Goal: Task Accomplishment & Management: Use online tool/utility

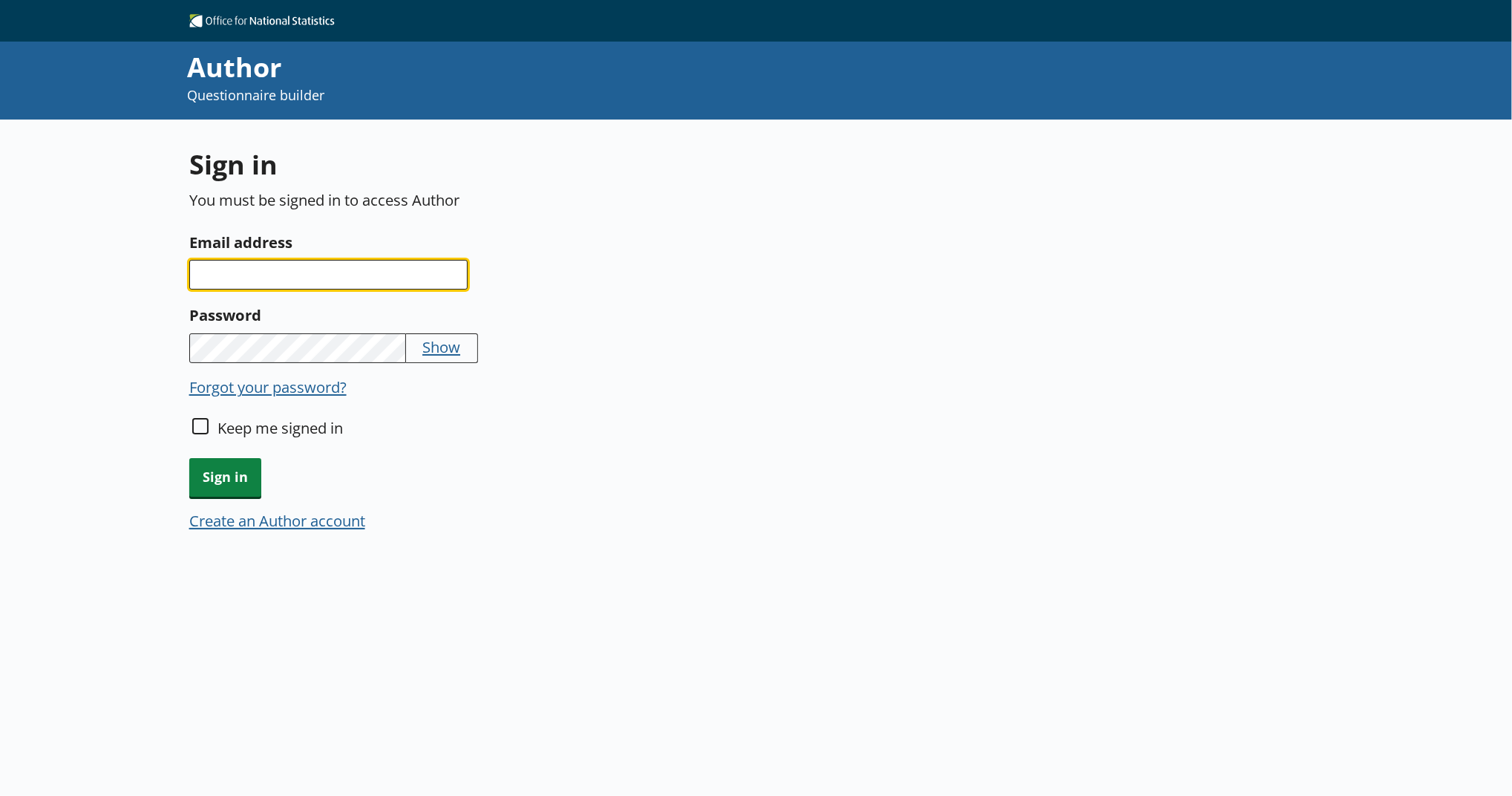
click at [263, 268] on input "Email address" at bounding box center [328, 274] width 279 height 29
type input "[EMAIL_ADDRESS][PERSON_NAME][DOMAIN_NAME]"
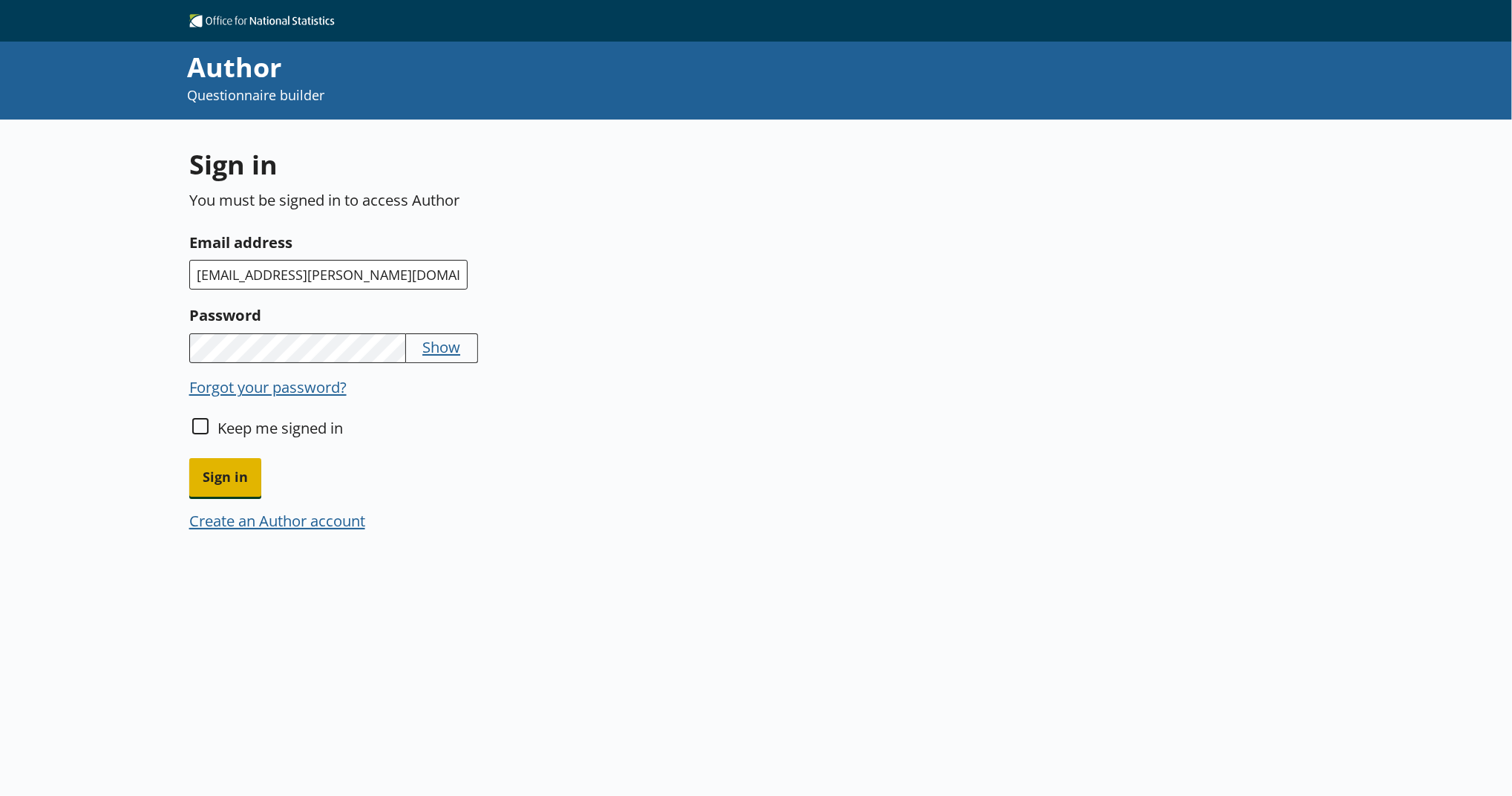
click at [256, 477] on span "Sign in" at bounding box center [225, 476] width 72 height 38
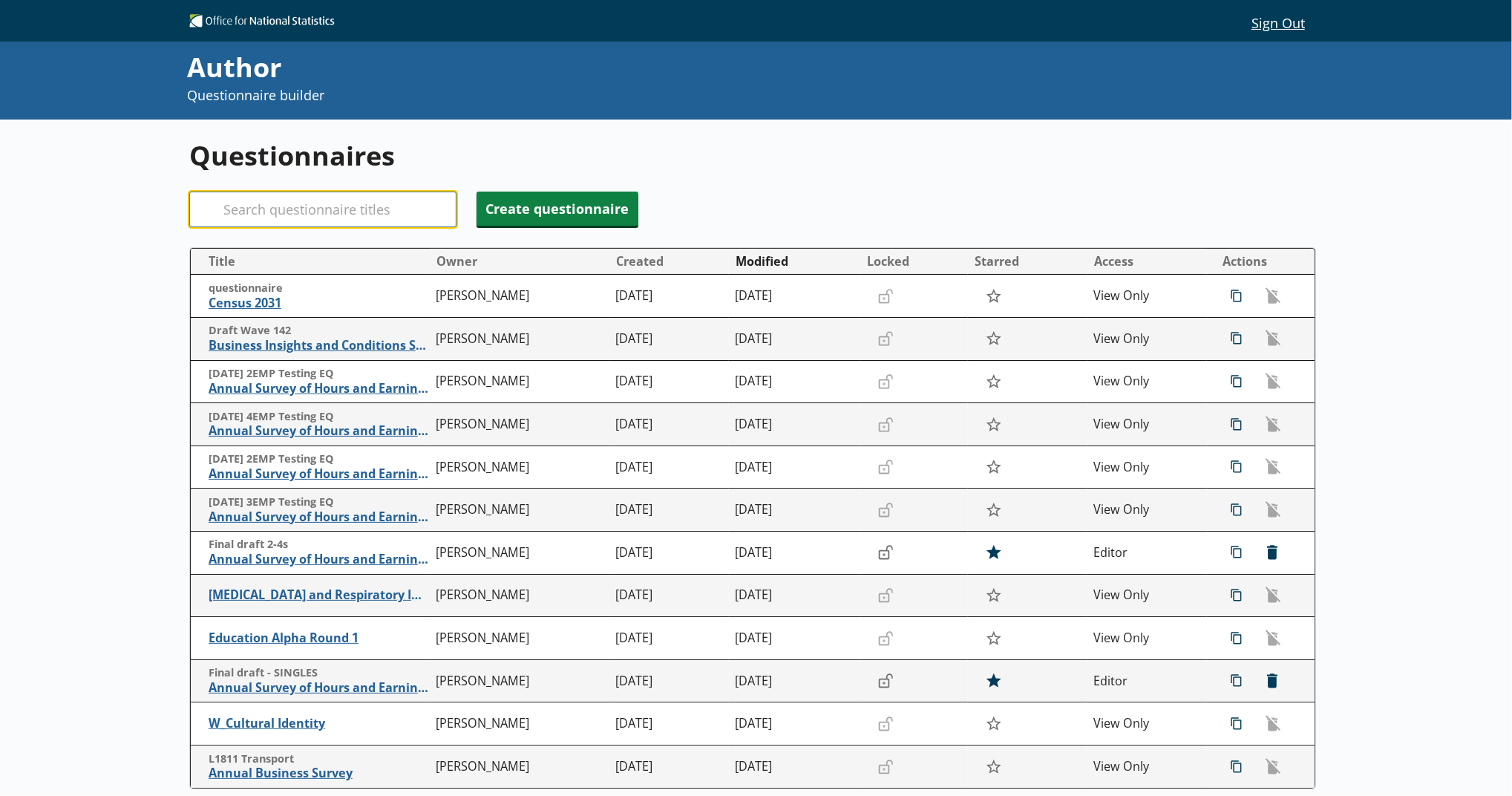
click at [310, 218] on input "Search" at bounding box center [322, 209] width 267 height 36
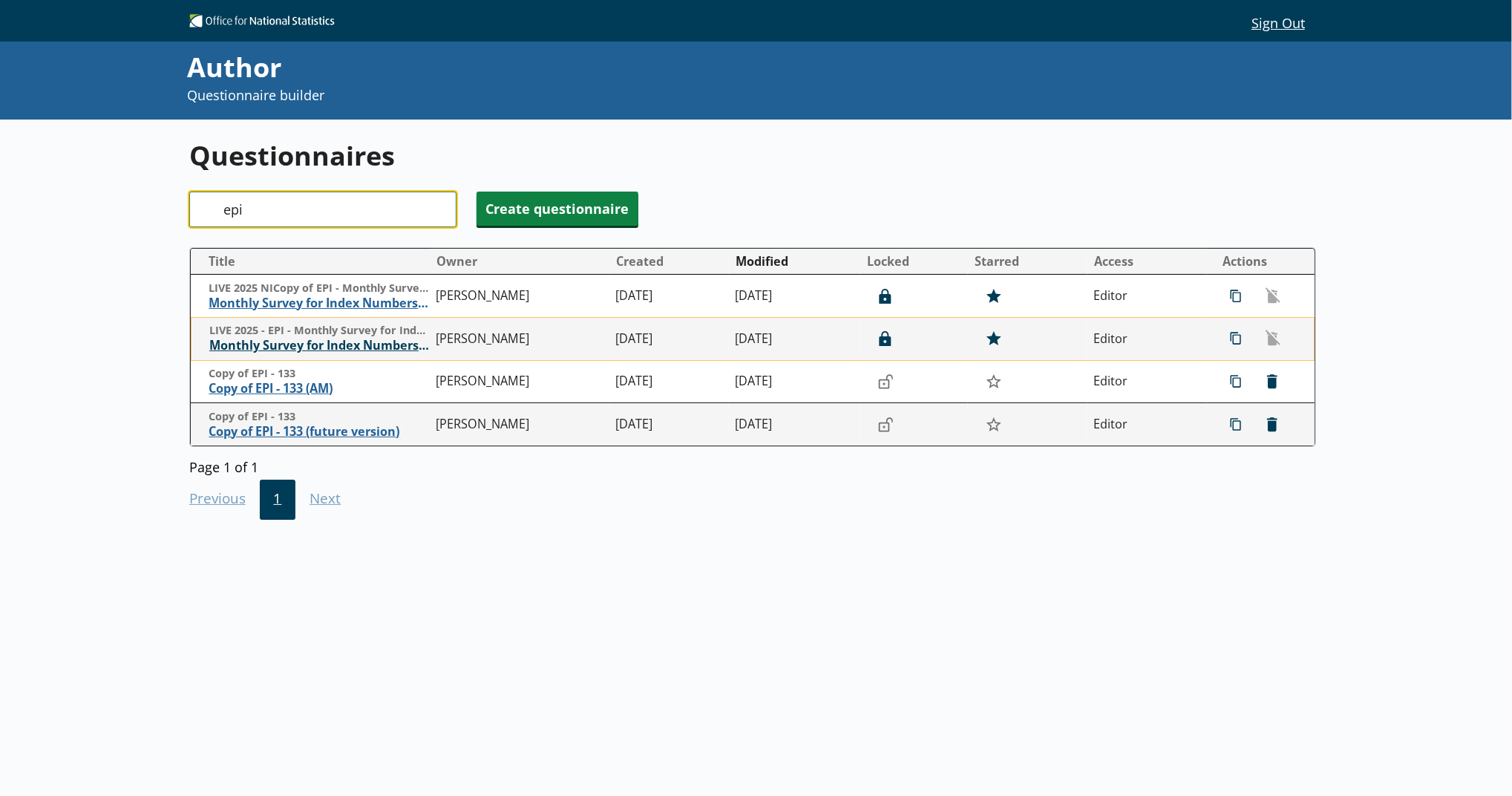
type input "epi"
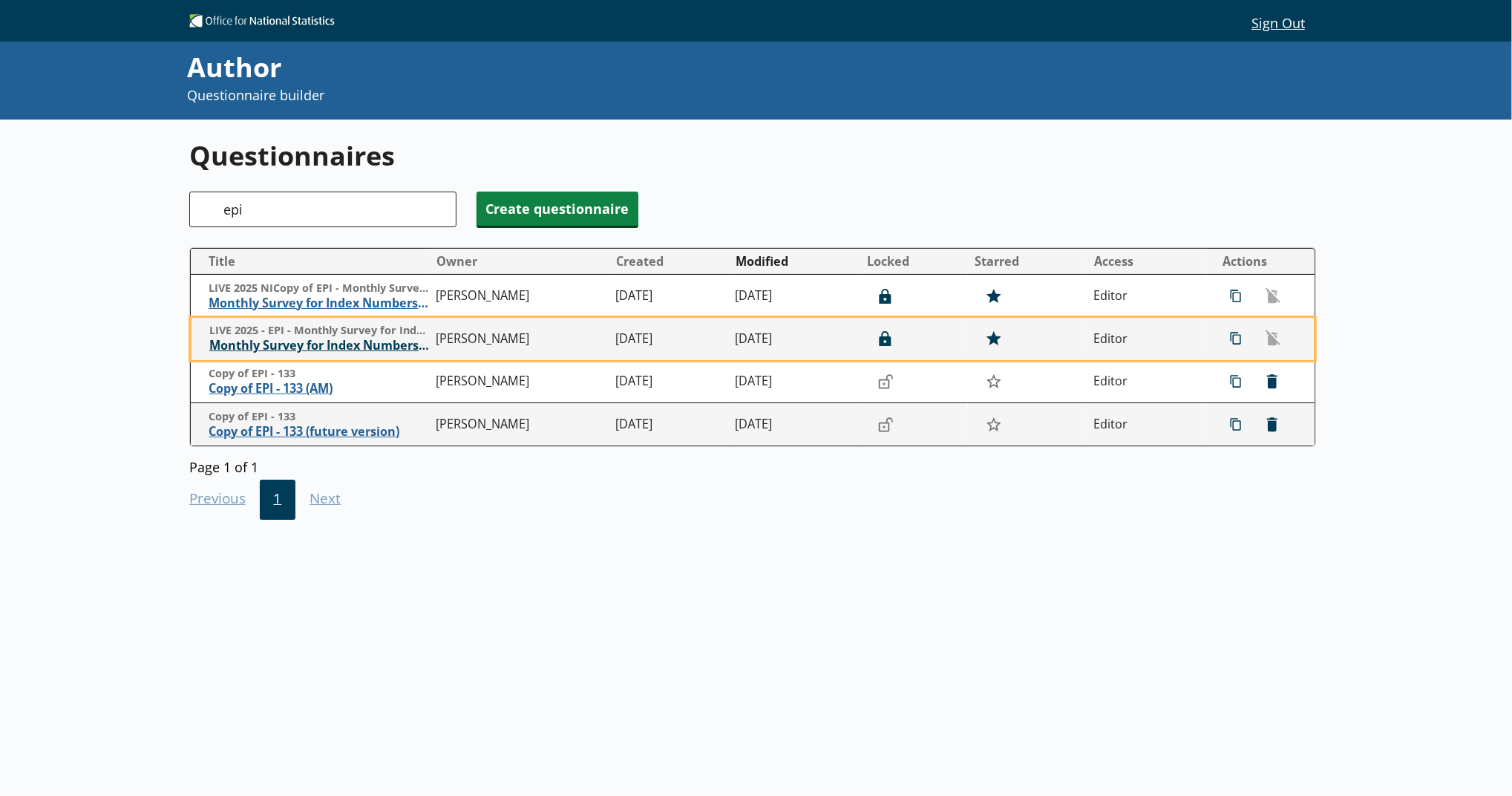
click at [305, 341] on span "Monthly Survey for Index Numbers of Export Prices - Price Quotation Return" at bounding box center [319, 346] width 220 height 16
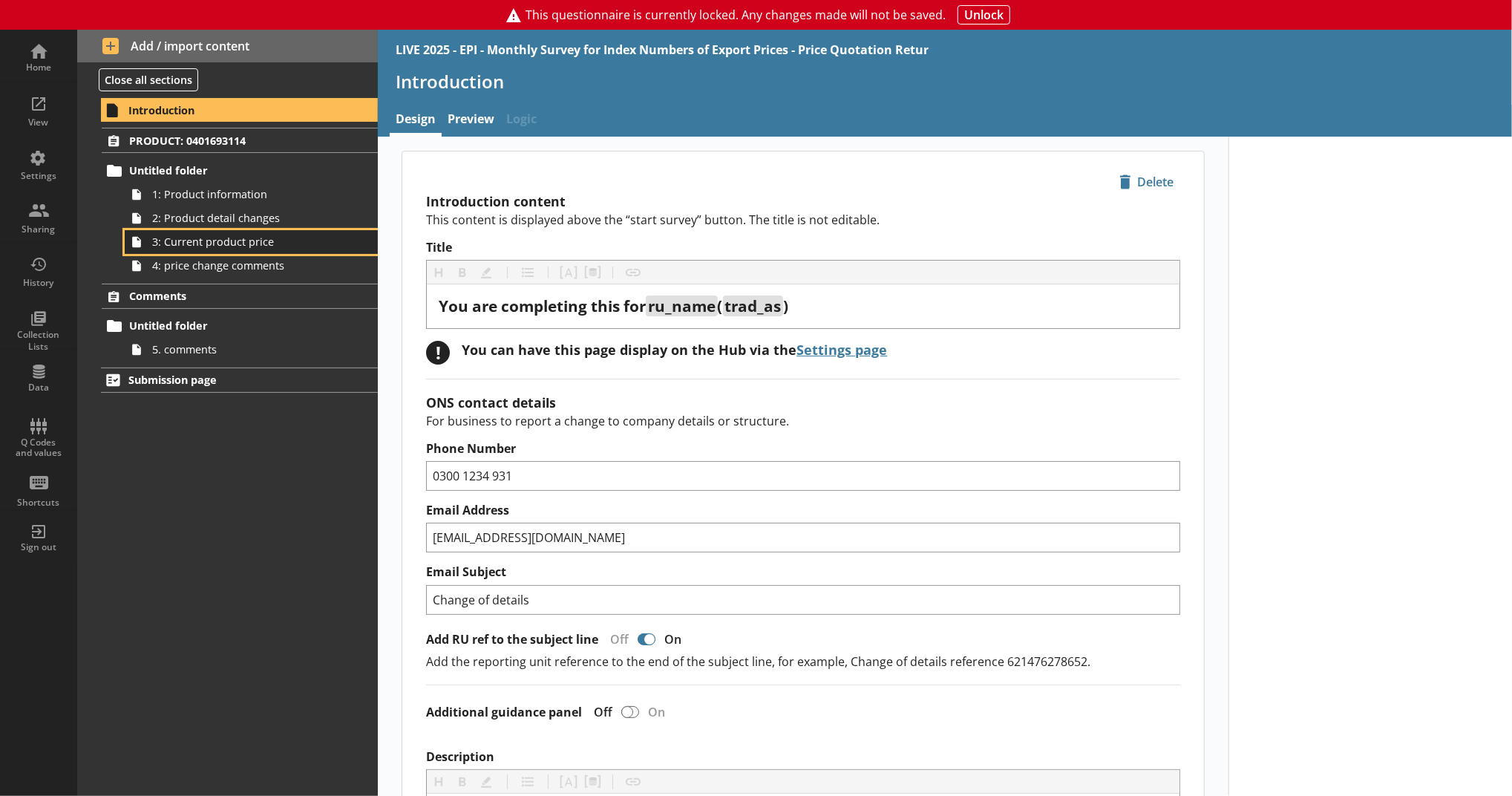
click at [259, 246] on span "3: Current product price" at bounding box center [243, 241] width 182 height 14
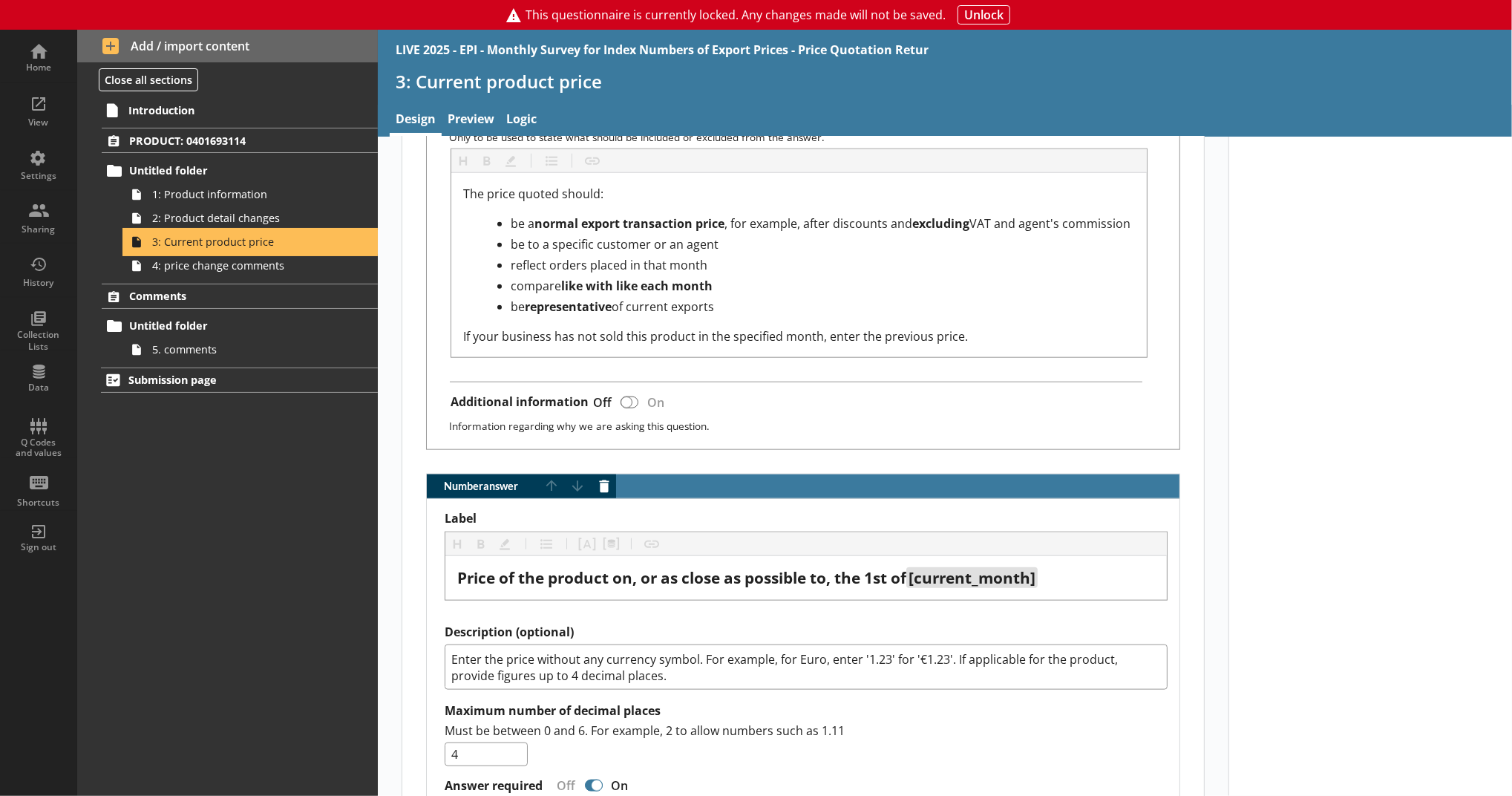
scroll to position [1322, 0]
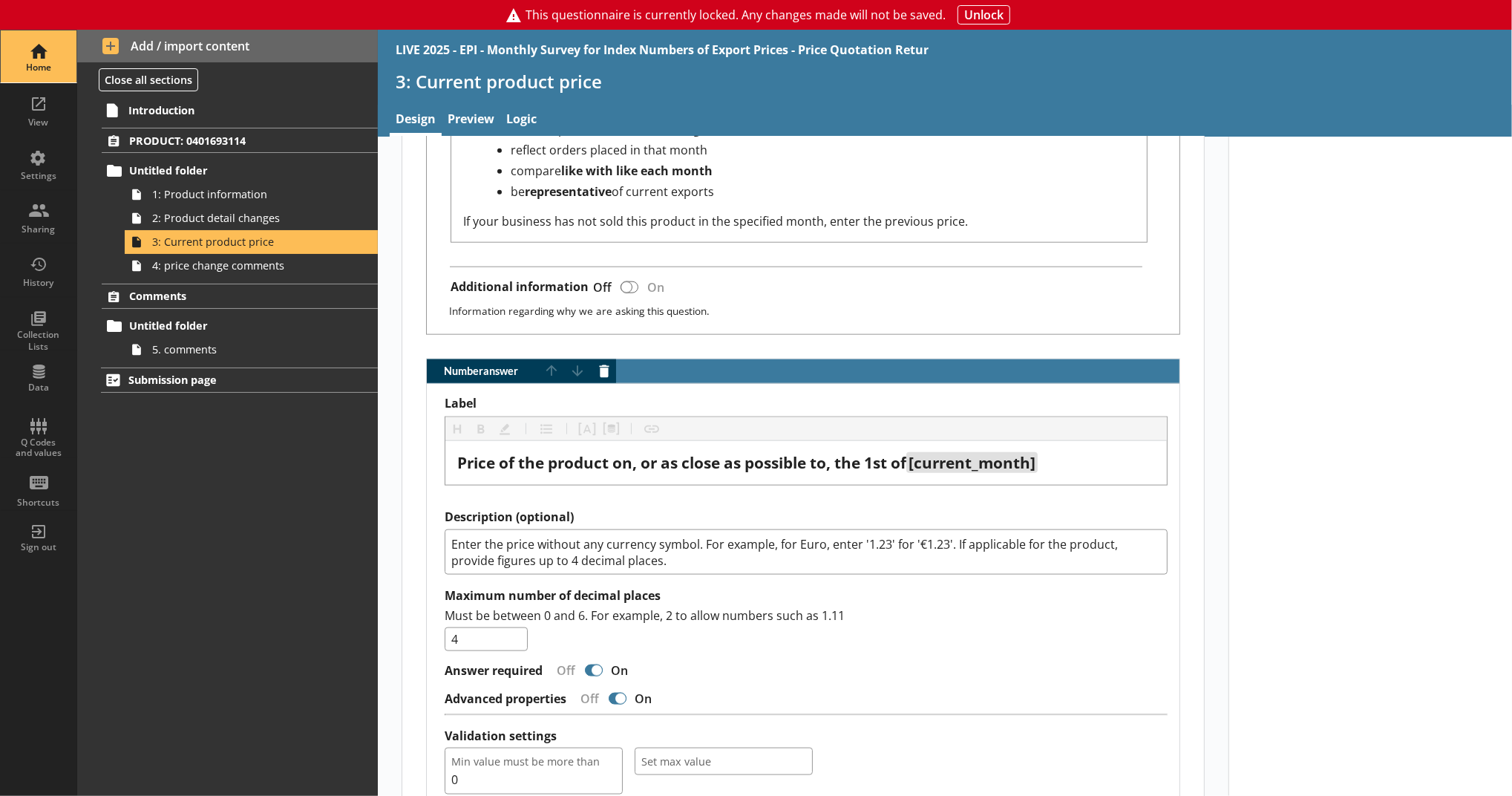
click at [38, 58] on div "Home" at bounding box center [38, 56] width 52 height 52
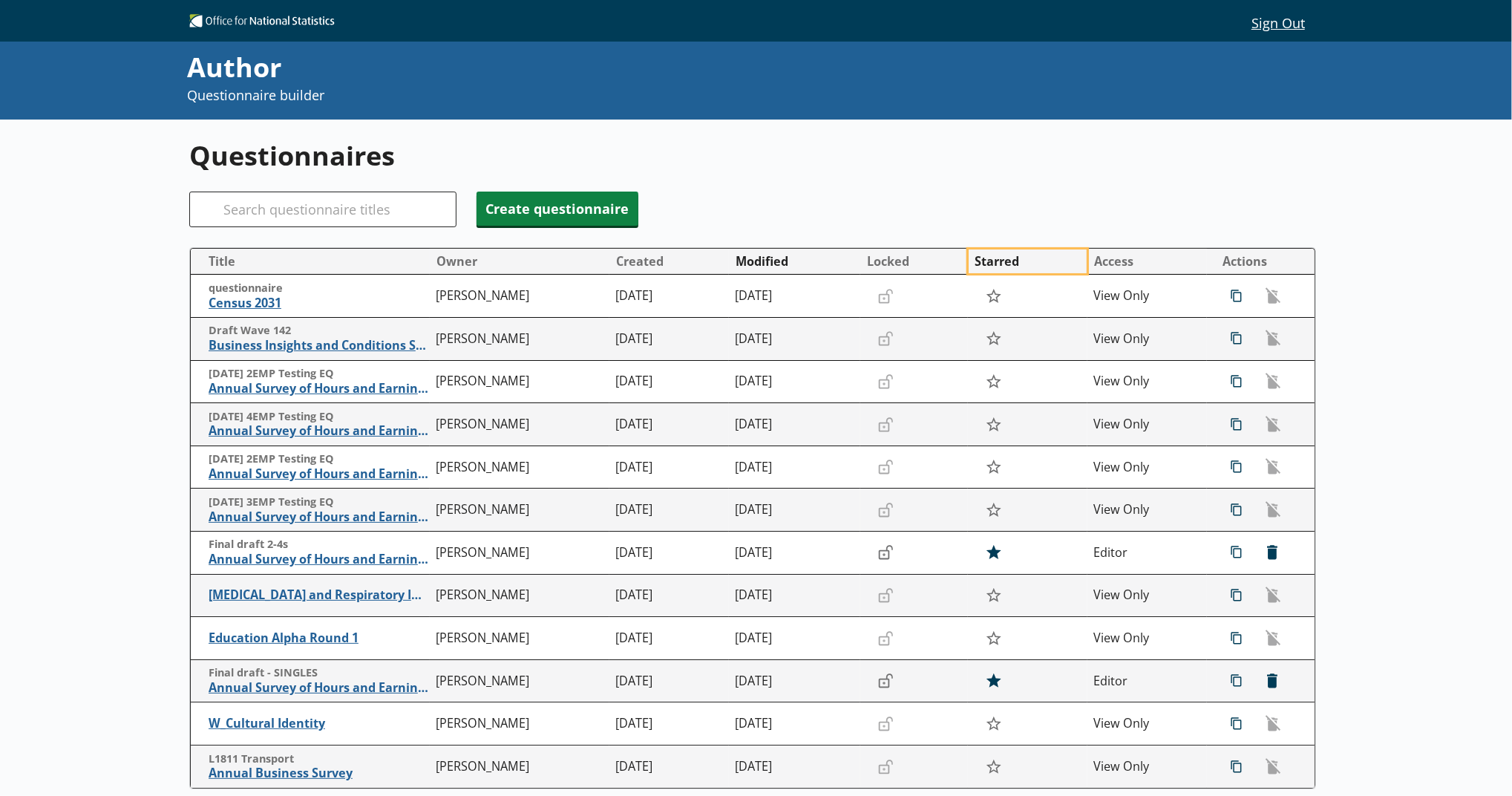
click at [1002, 270] on button "Starred" at bounding box center [1028, 261] width 118 height 23
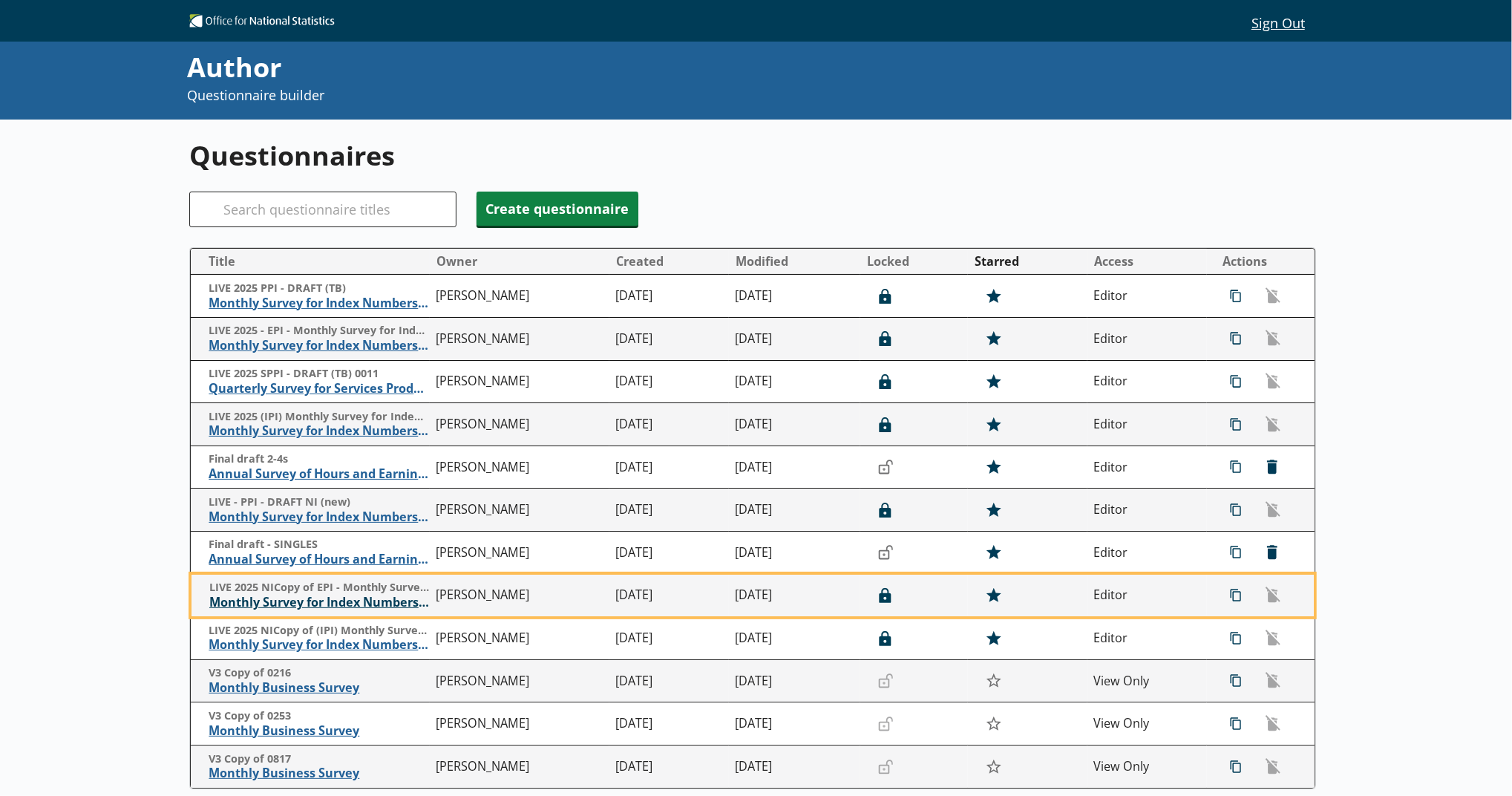
click at [363, 598] on span "Monthly Survey for Index Numbers of Export Prices - Price Quotation Return" at bounding box center [319, 603] width 220 height 16
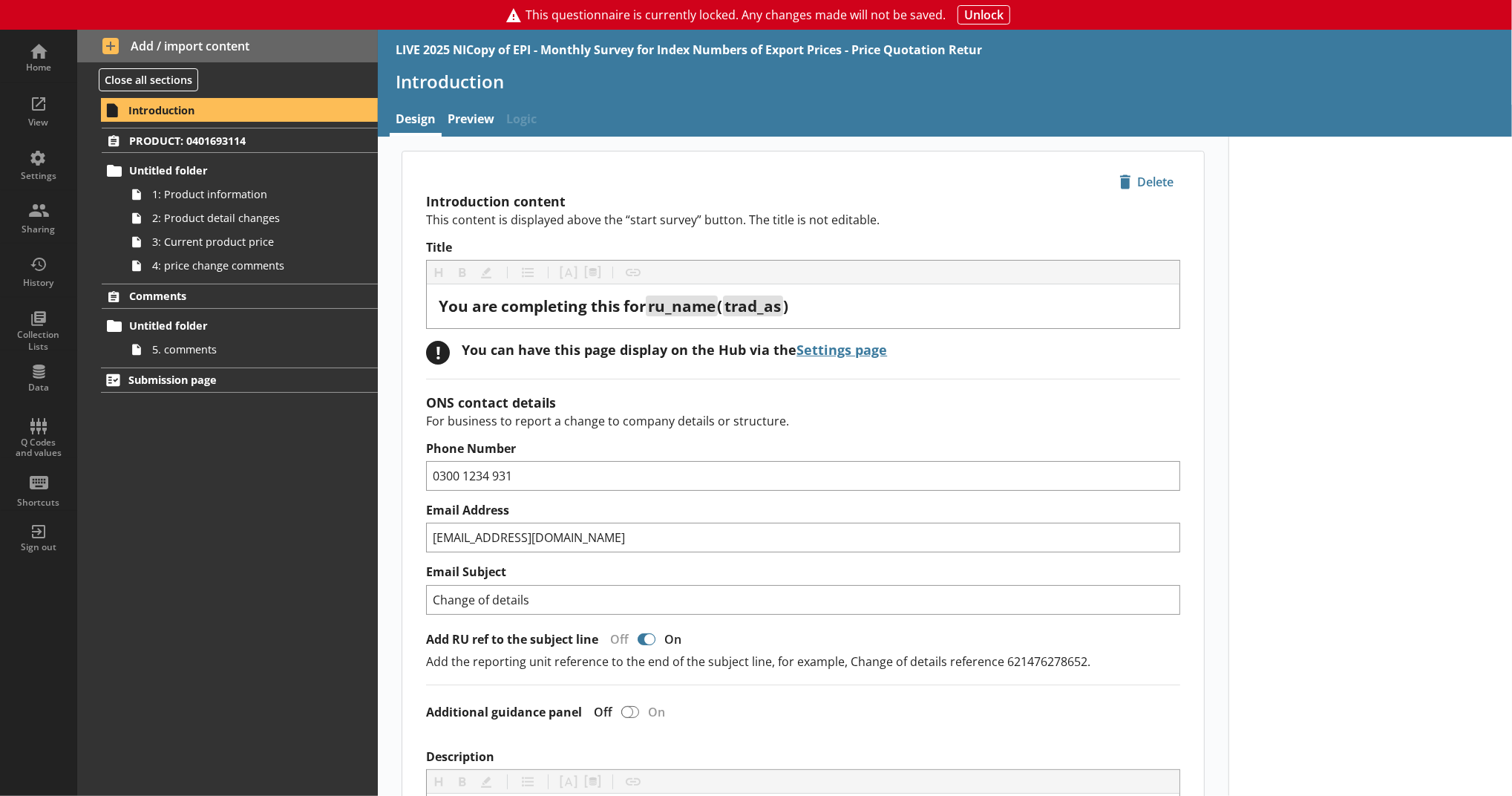
click at [243, 155] on div "PRODUCT: 0401693114 Untitled folder 1: Product information 2: Product detail ch…" at bounding box center [227, 203] width 300 height 149
click at [248, 242] on span "3: Current product price" at bounding box center [243, 241] width 182 height 14
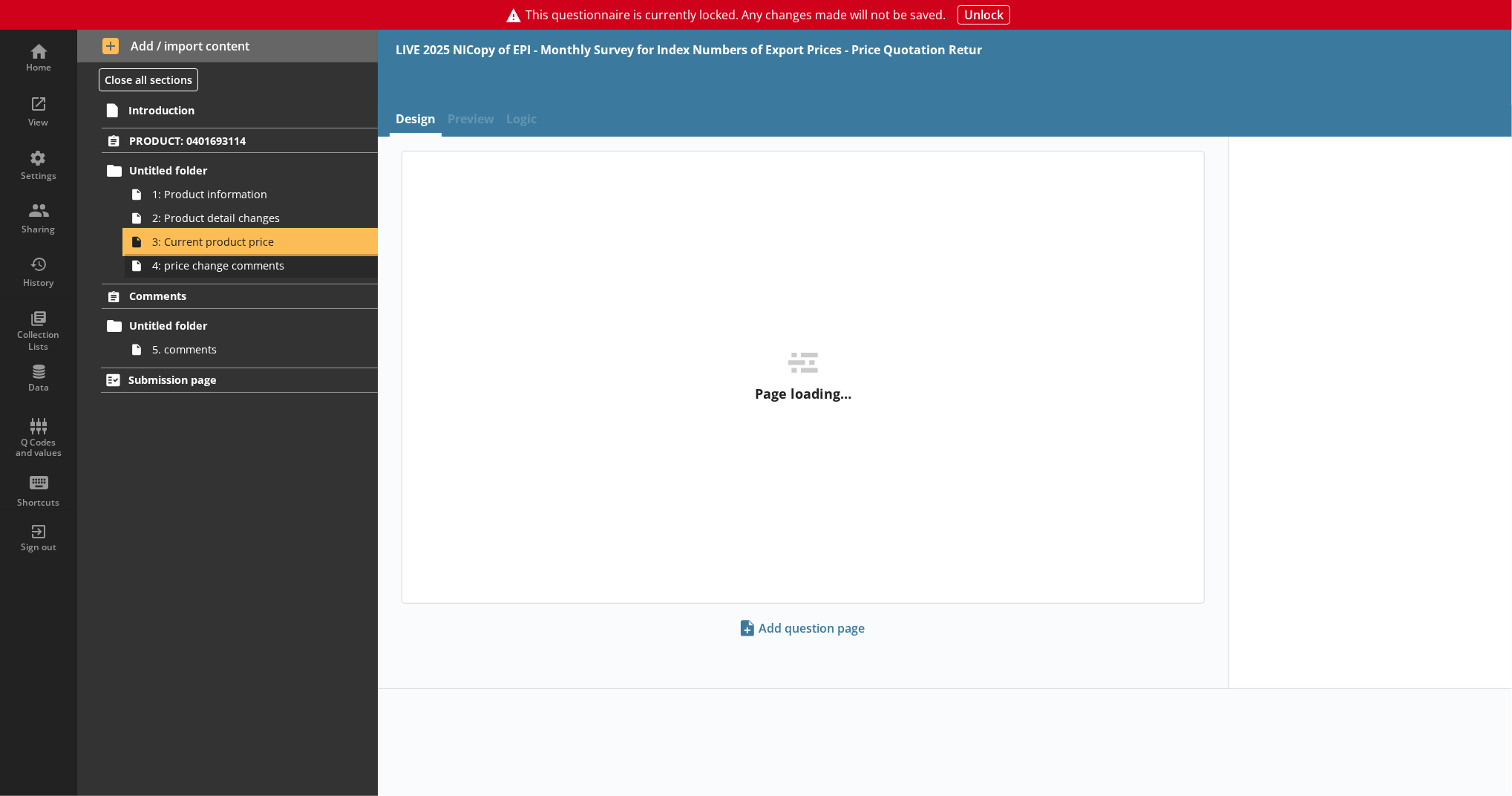
type textarea "x"
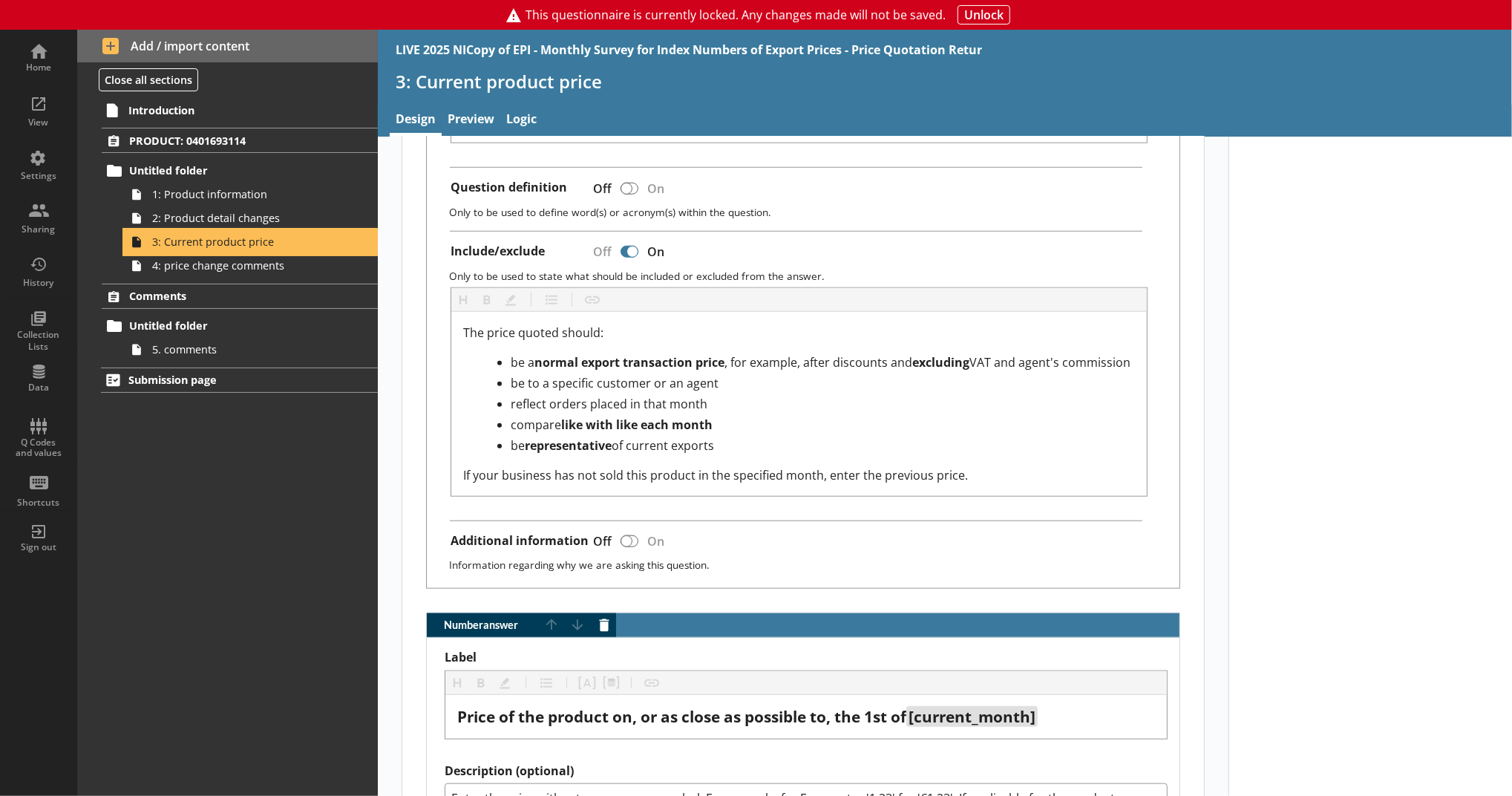
scroll to position [1353, 0]
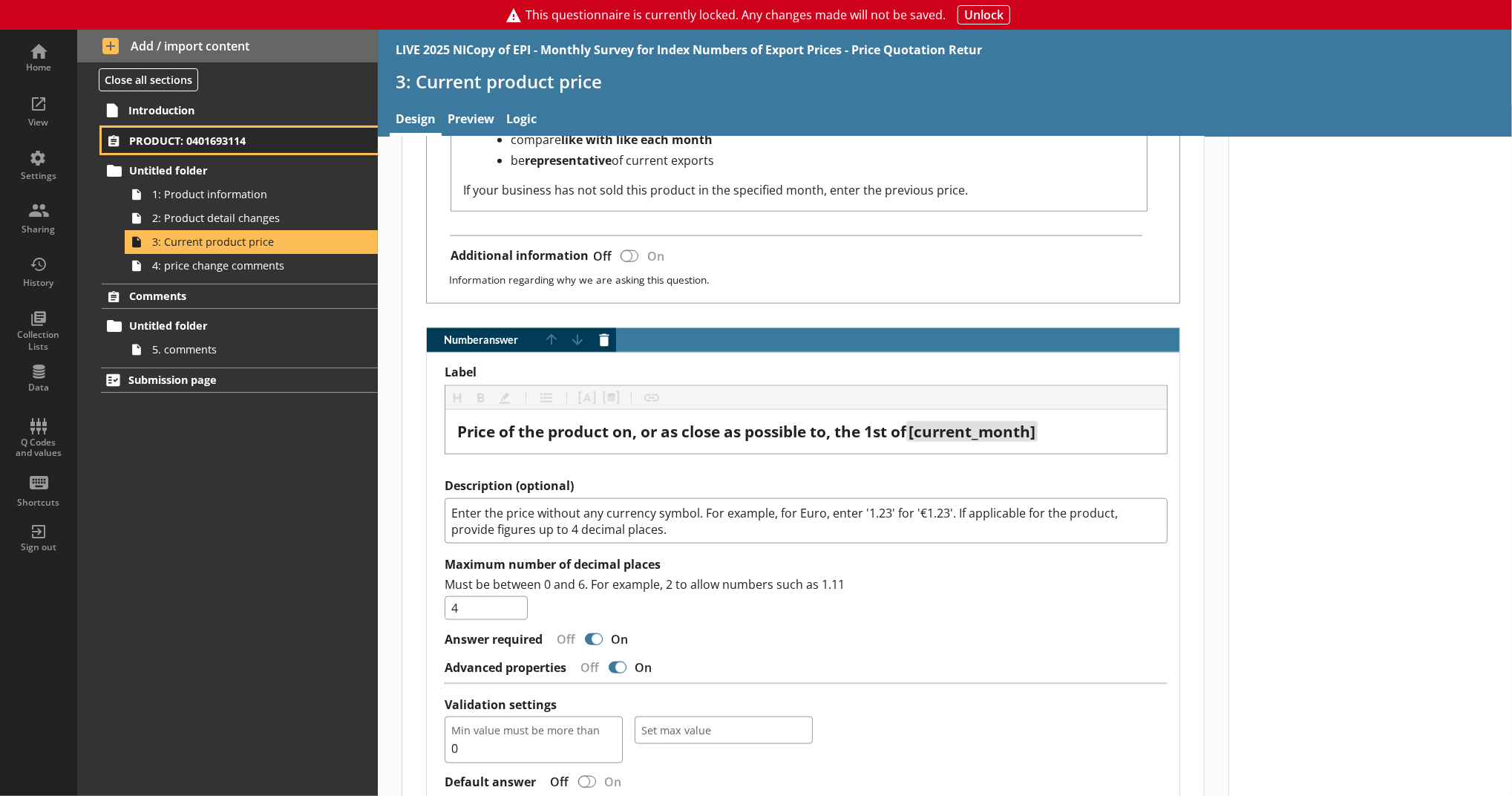
click at [283, 146] on span "PRODUCT: 0401693114" at bounding box center [228, 141] width 199 height 14
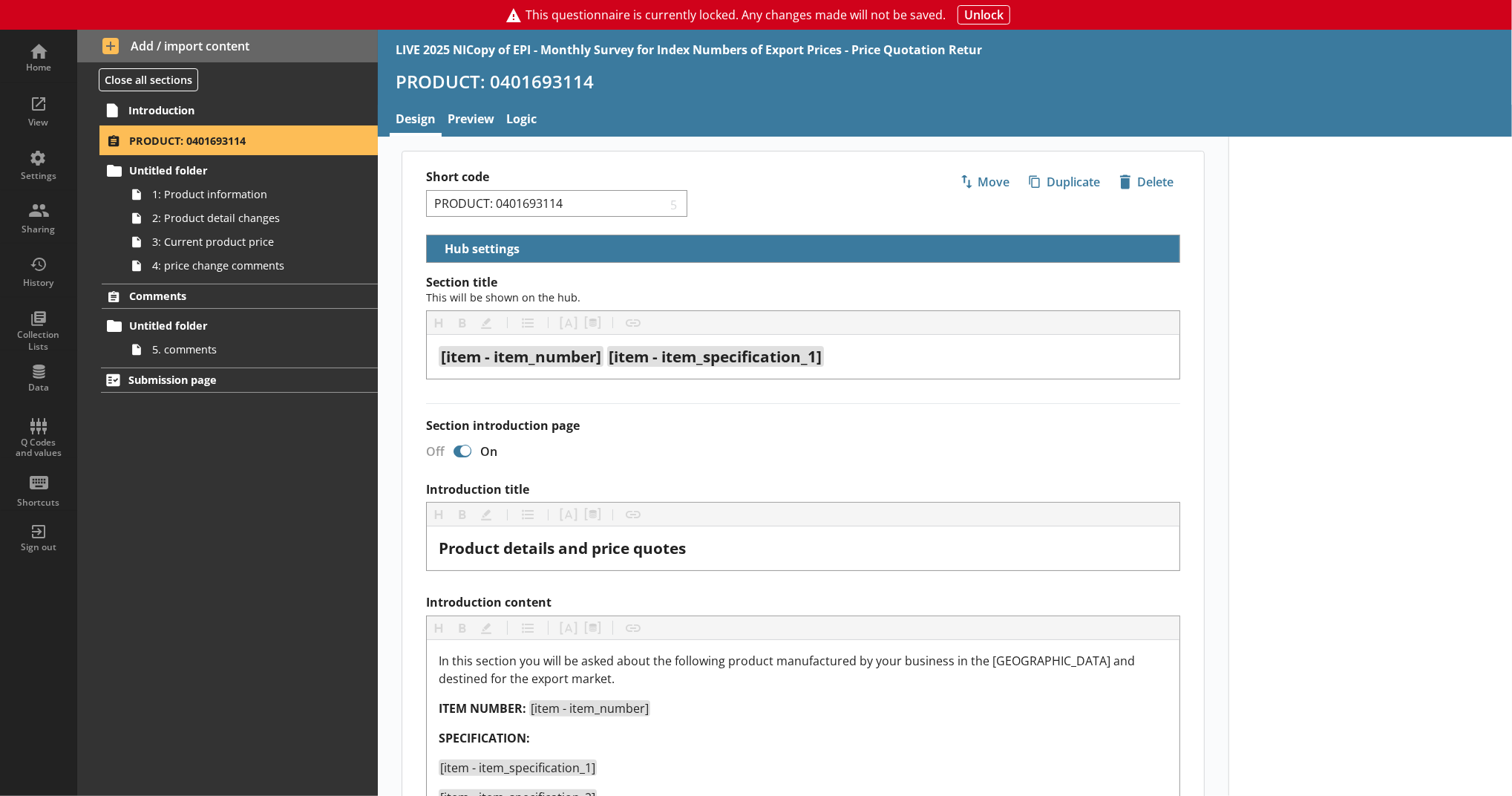
select select "5d514584-2e6d-4149-86df-4889fd375b9d"
